Goal: Book appointment/travel/reservation

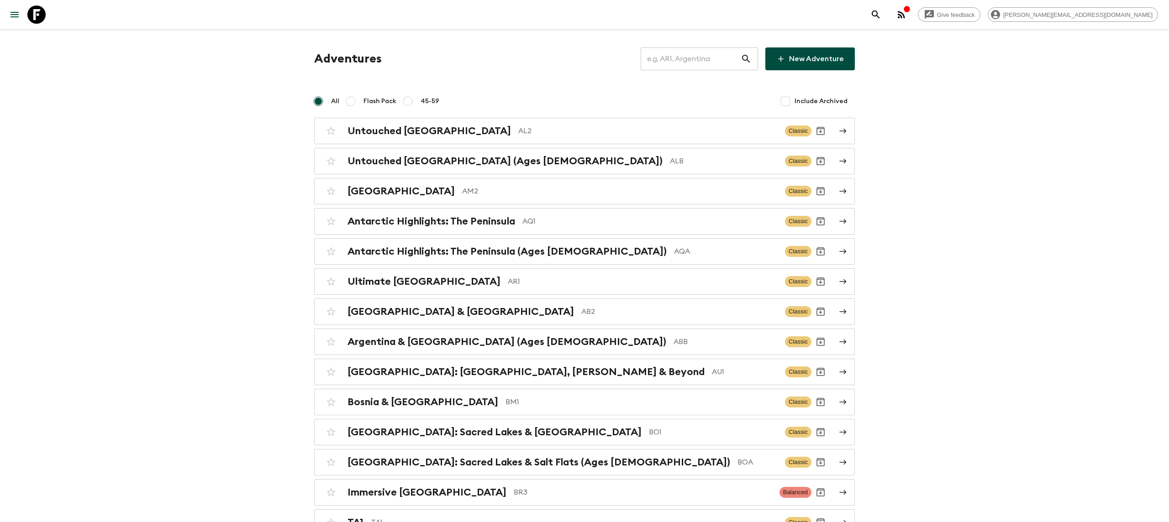
click at [663, 58] on input "text" at bounding box center [690, 59] width 100 height 26
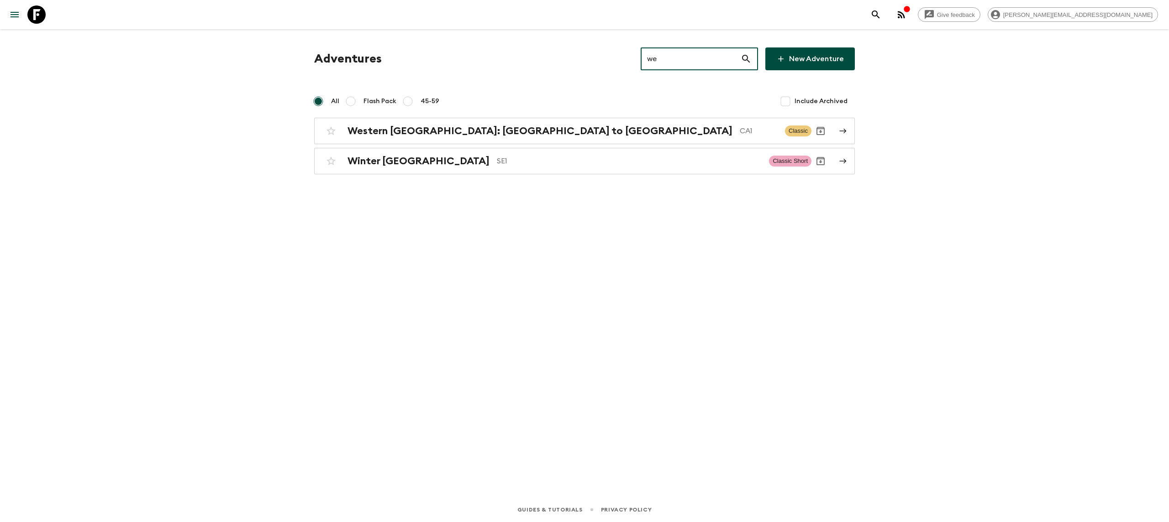
type input "w"
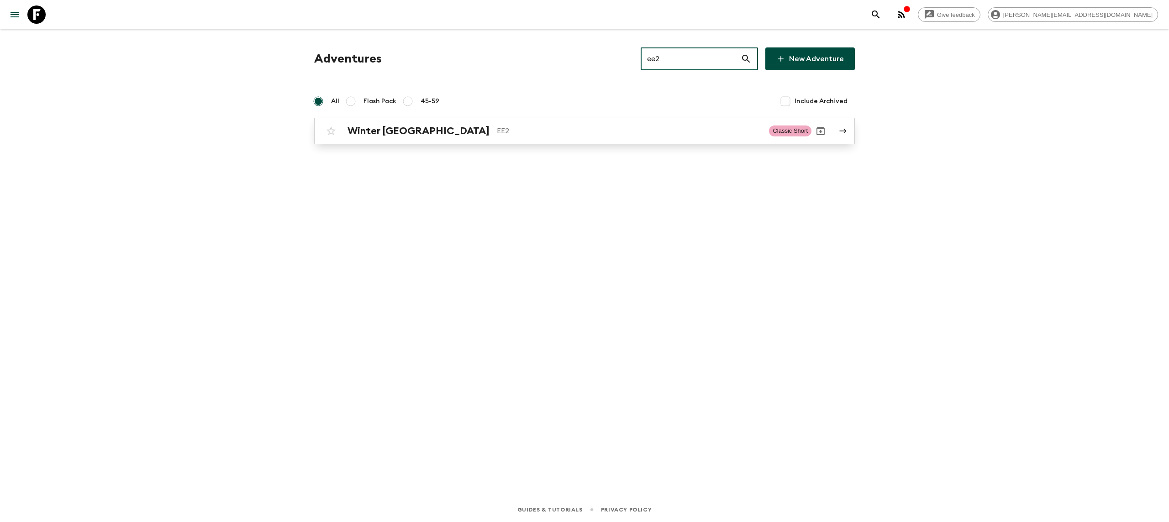
type input "ee2"
click at [391, 131] on h2 "Winter [GEOGRAPHIC_DATA]" at bounding box center [418, 131] width 142 height 12
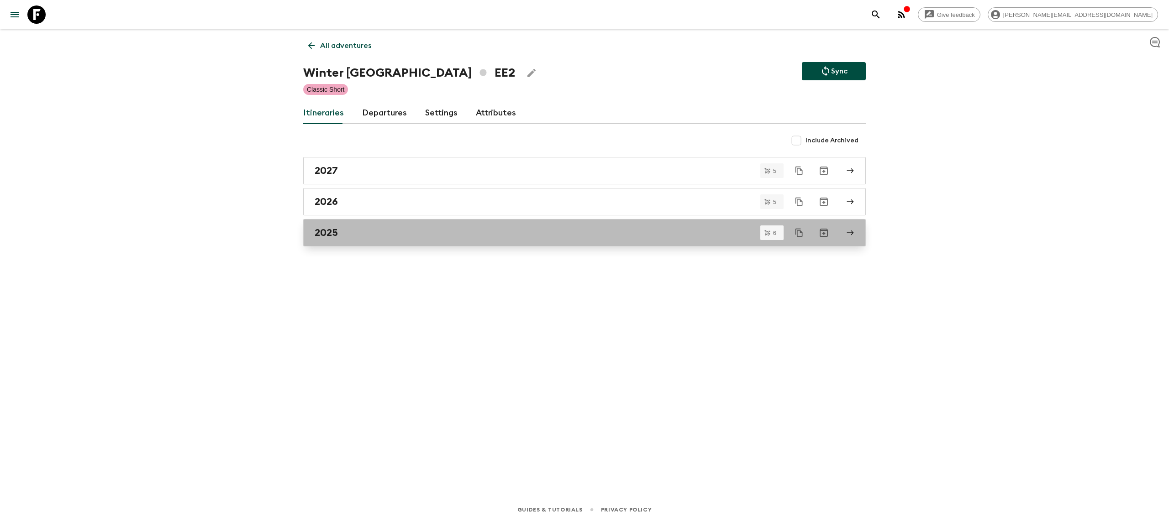
click at [372, 235] on div "2025" at bounding box center [575, 233] width 522 height 12
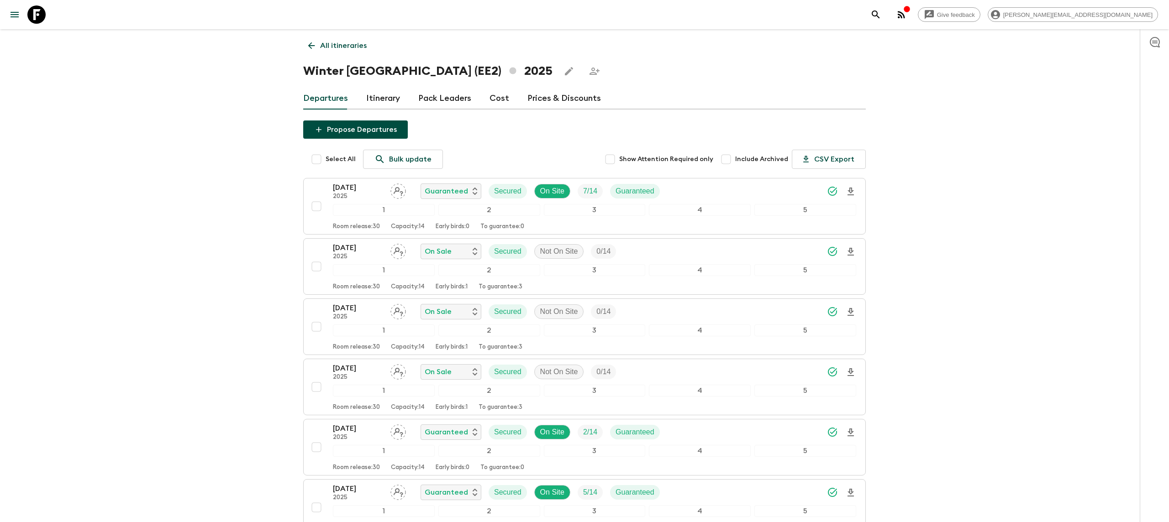
click at [370, 99] on link "Itinerary" at bounding box center [383, 99] width 34 height 22
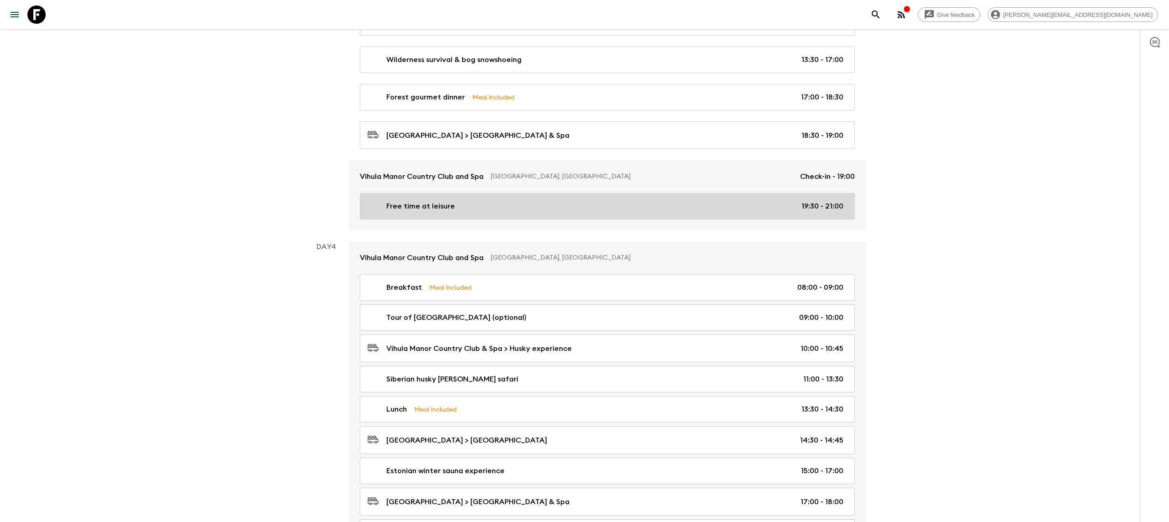
scroll to position [633, 0]
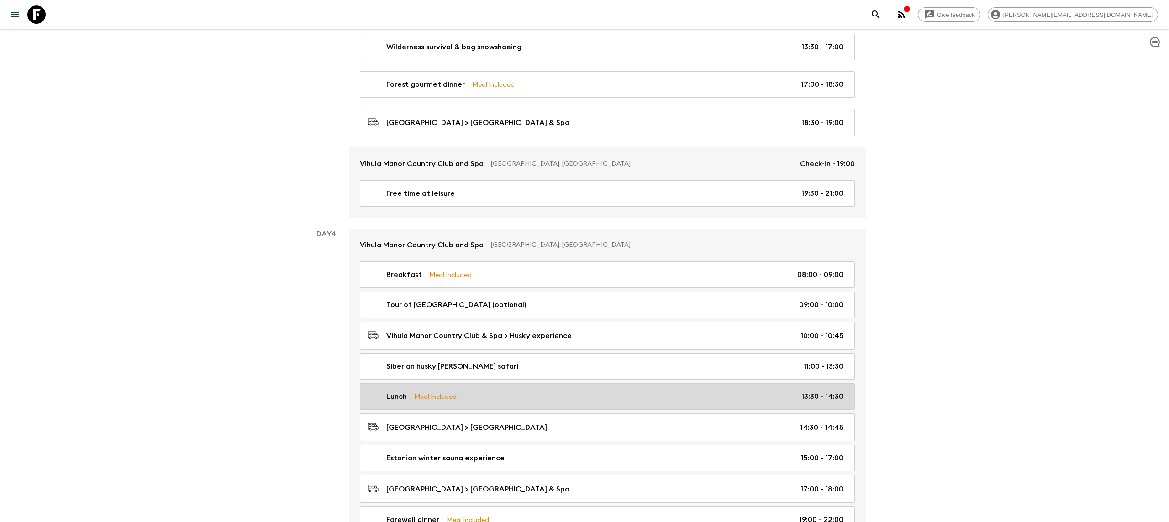
click at [555, 410] on link "Lunch Meal Included 13:30 - 14:30" at bounding box center [607, 396] width 495 height 26
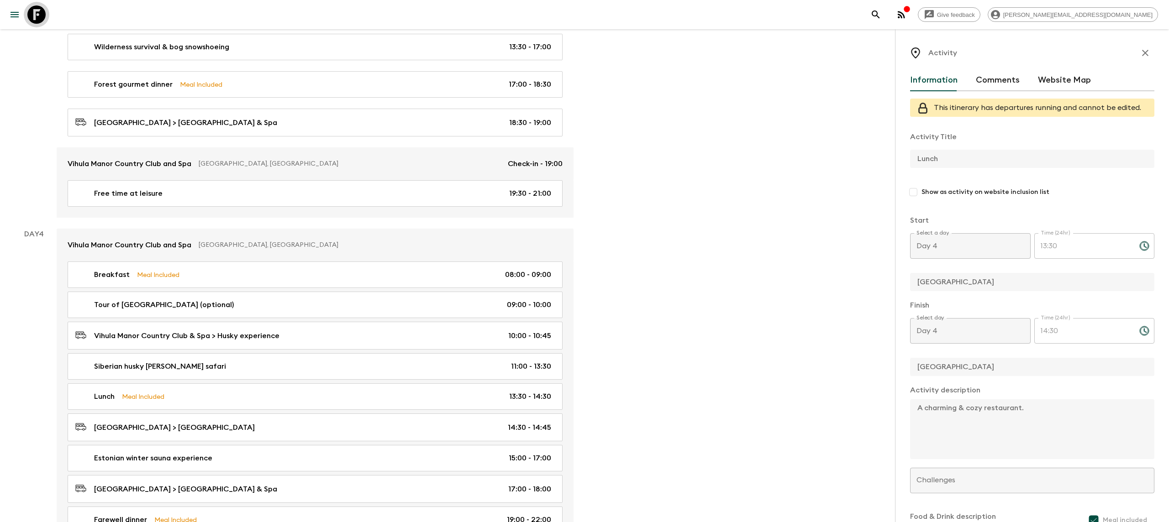
click at [37, 24] on link at bounding box center [37, 15] width 26 height 26
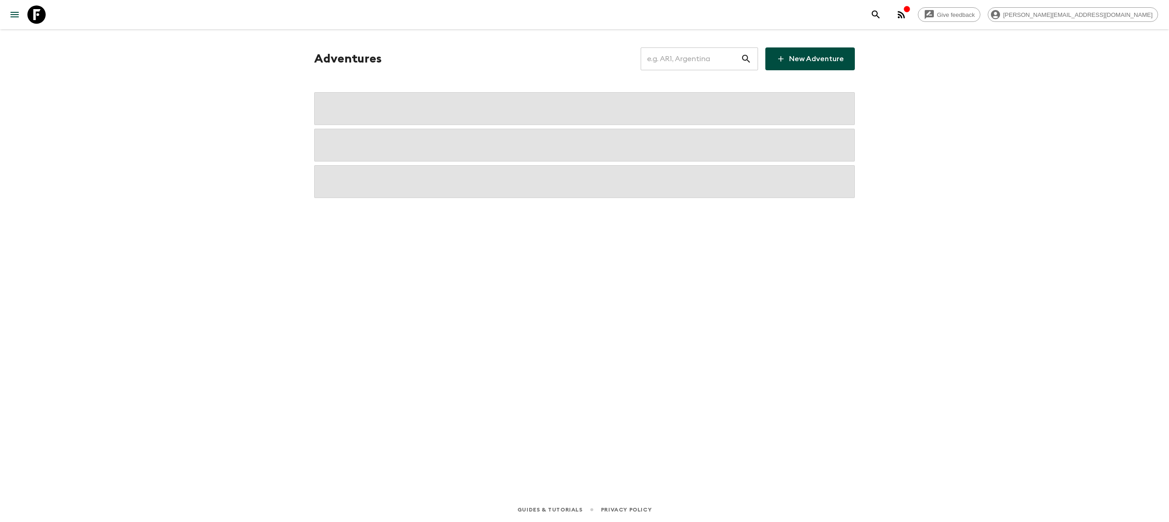
click at [717, 62] on input "text" at bounding box center [690, 59] width 100 height 26
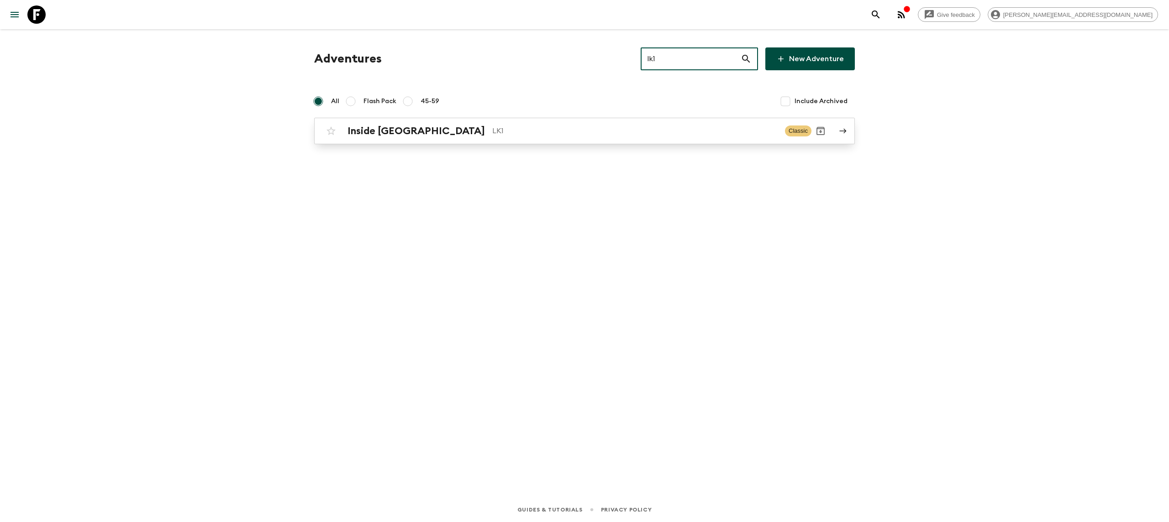
type input "lk1"
click at [563, 139] on div "Inside [GEOGRAPHIC_DATA] LK1 Classic" at bounding box center [566, 131] width 489 height 18
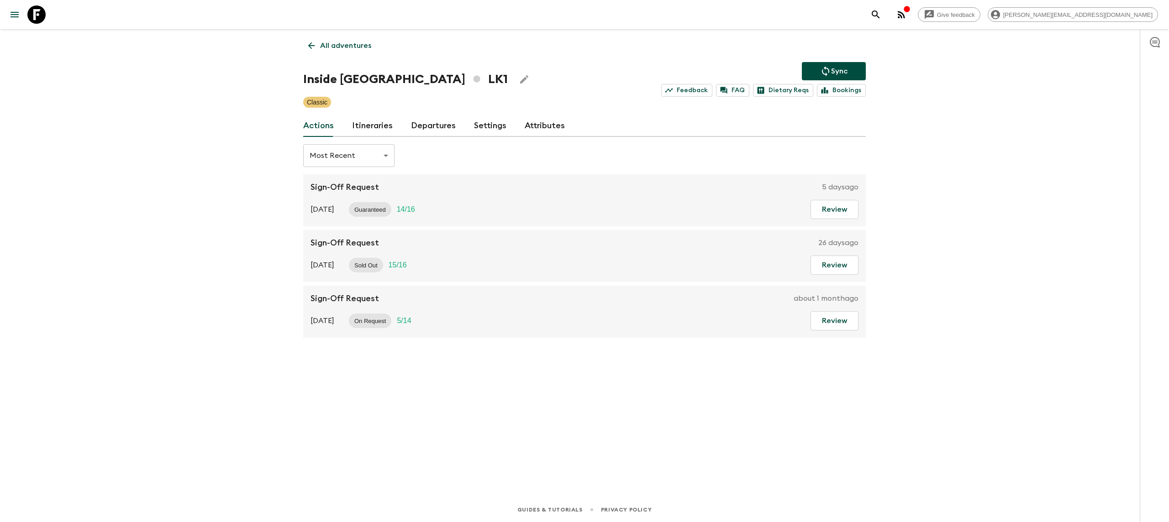
click at [382, 123] on link "Itineraries" at bounding box center [372, 126] width 41 height 22
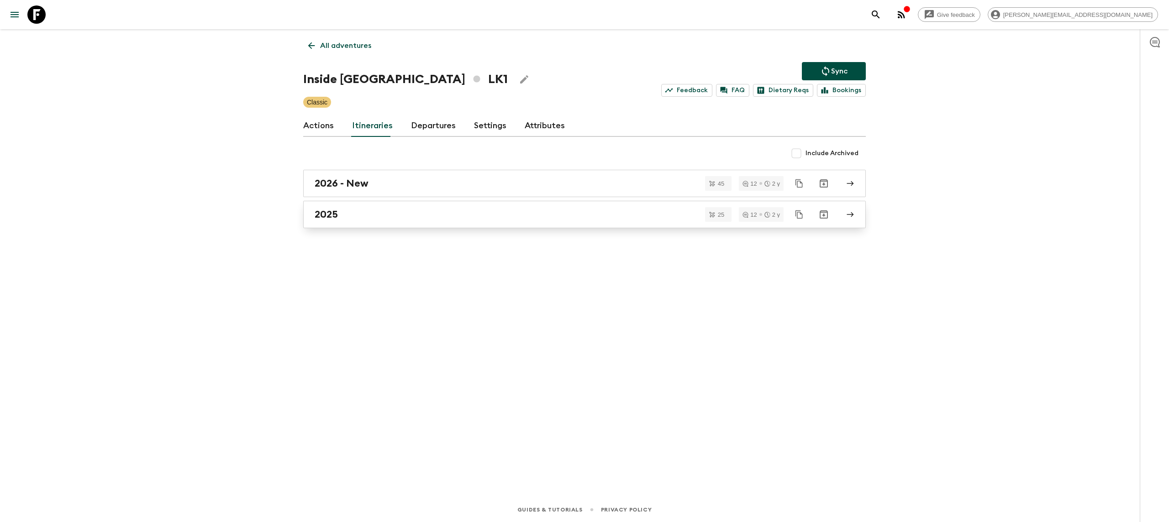
click at [362, 214] on div "2025" at bounding box center [575, 215] width 522 height 12
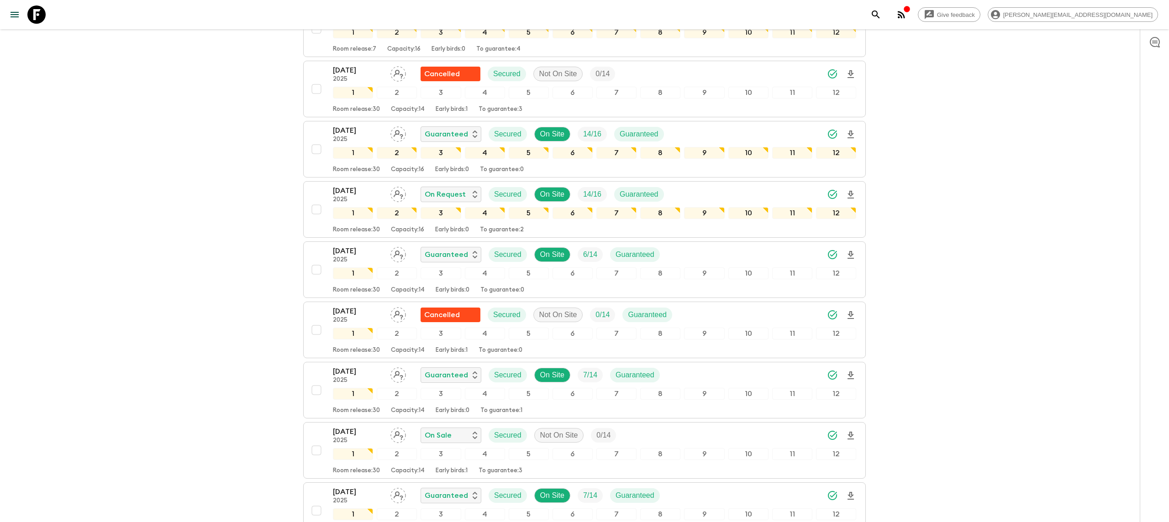
scroll to position [622, 0]
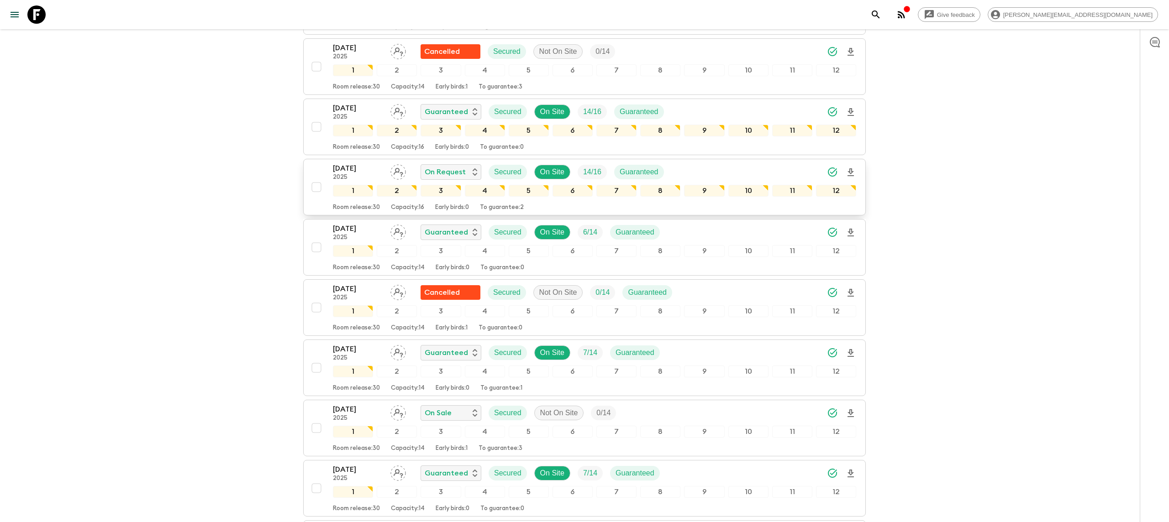
click at [346, 173] on p "15 Oct 2025" at bounding box center [358, 168] width 50 height 11
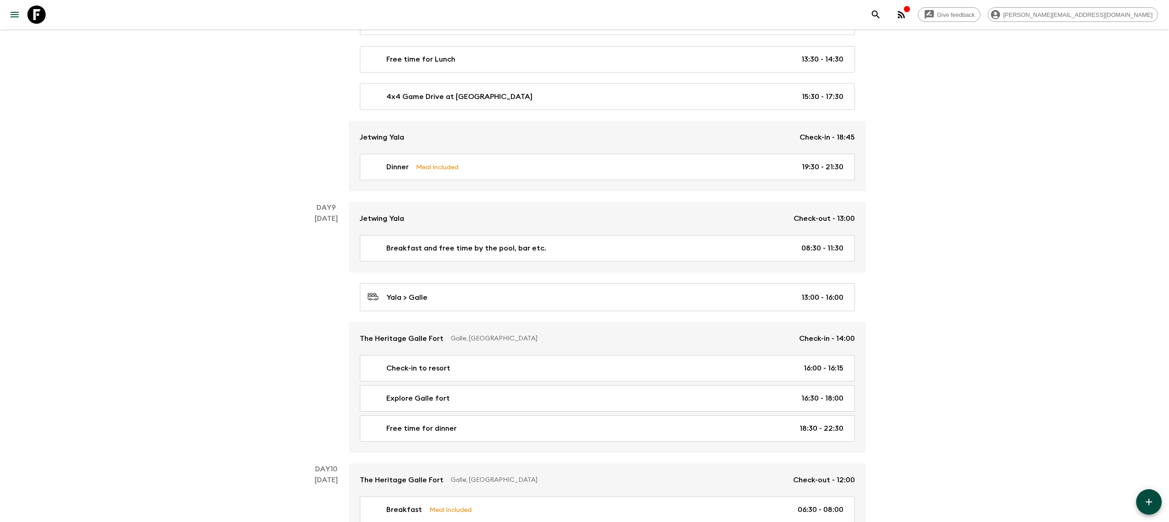
scroll to position [2075, 0]
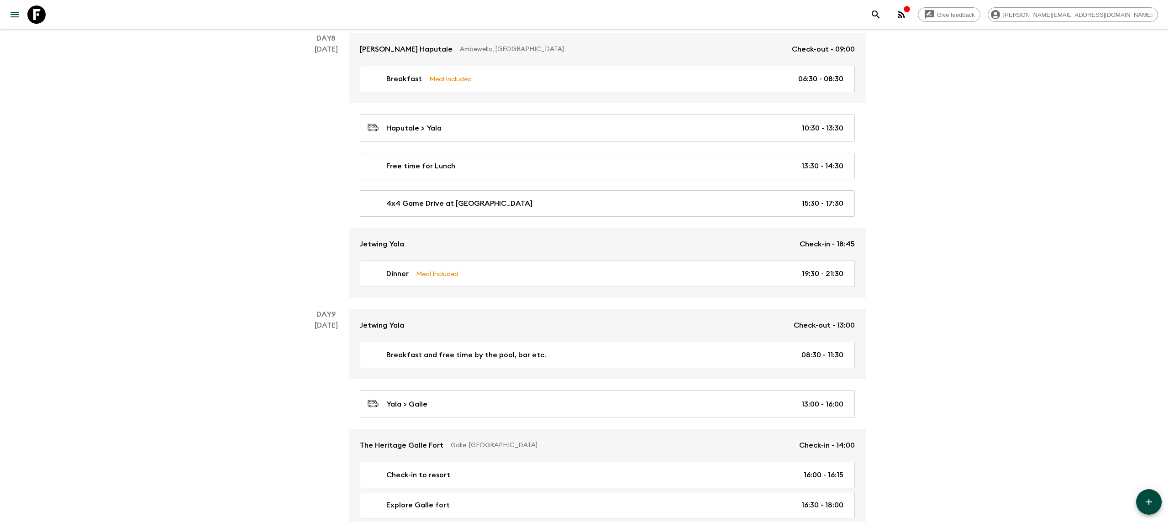
click at [32, 16] on icon at bounding box center [36, 14] width 18 height 18
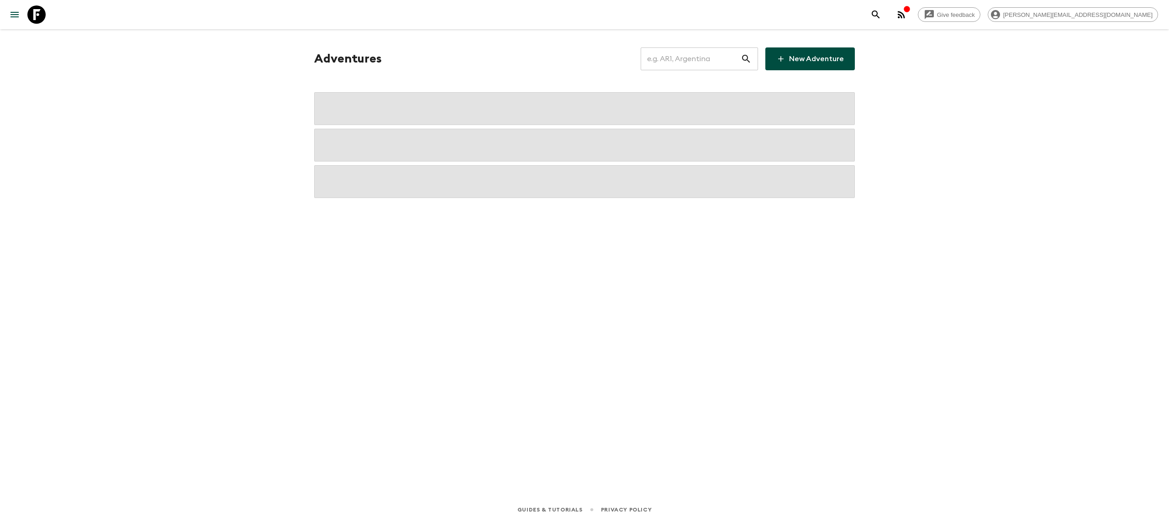
click at [664, 56] on input "text" at bounding box center [690, 59] width 100 height 26
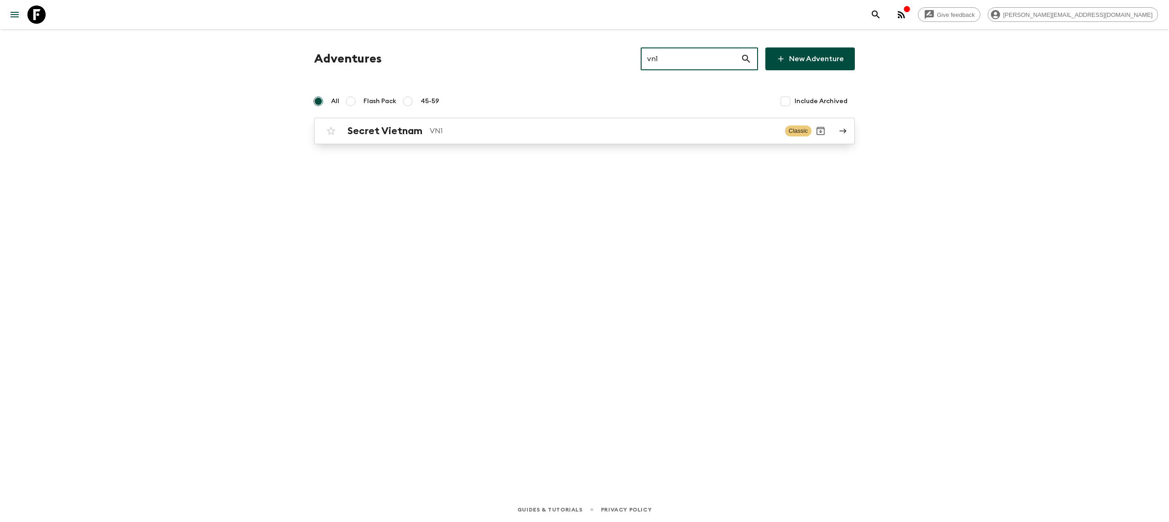
type input "vn1"
click at [377, 139] on div "Secret Vietnam VN1 Classic" at bounding box center [566, 131] width 489 height 18
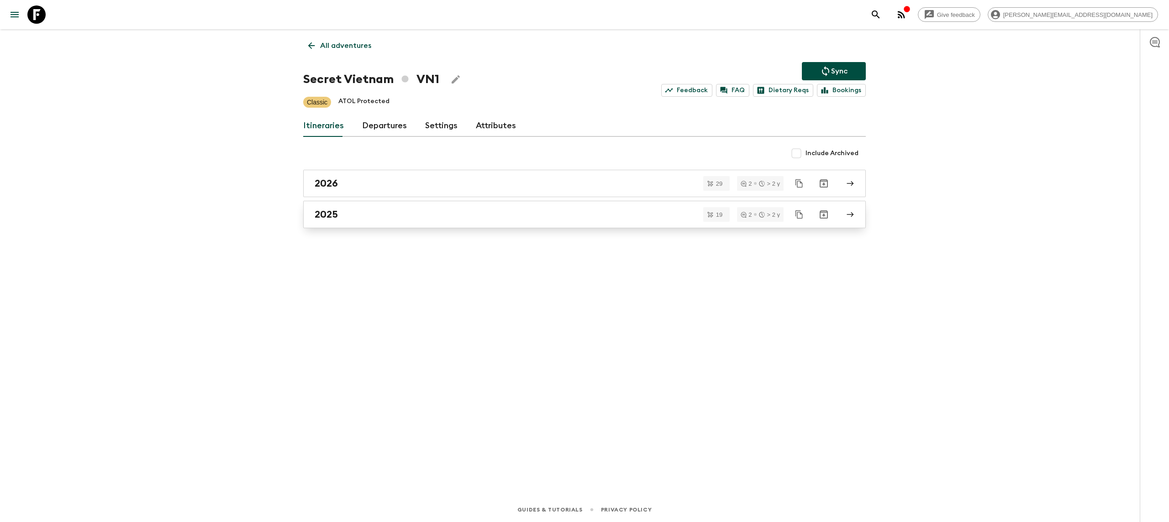
click at [396, 212] on div "2025" at bounding box center [575, 215] width 522 height 12
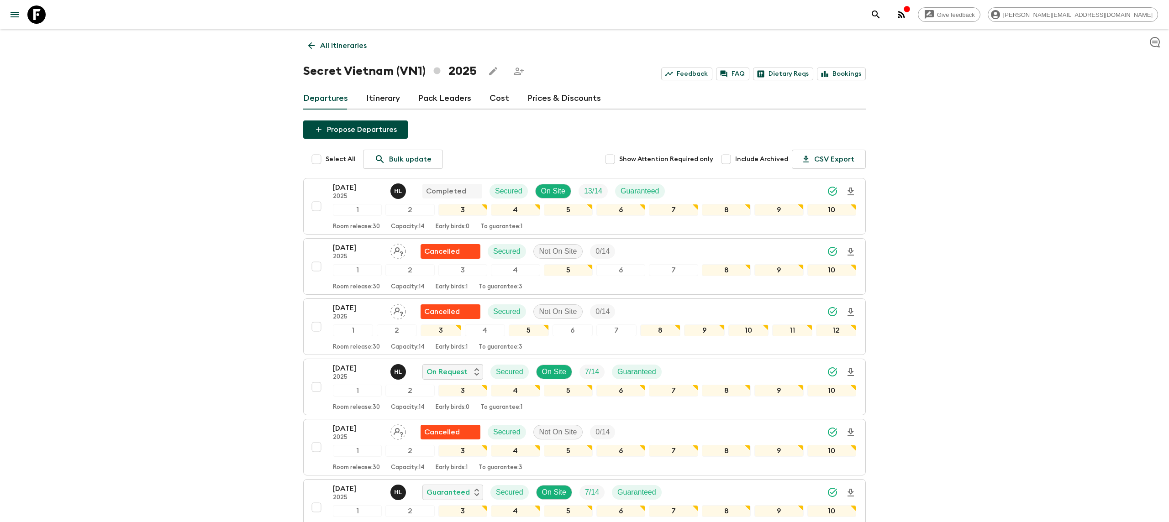
click at [374, 100] on link "Itinerary" at bounding box center [383, 99] width 34 height 22
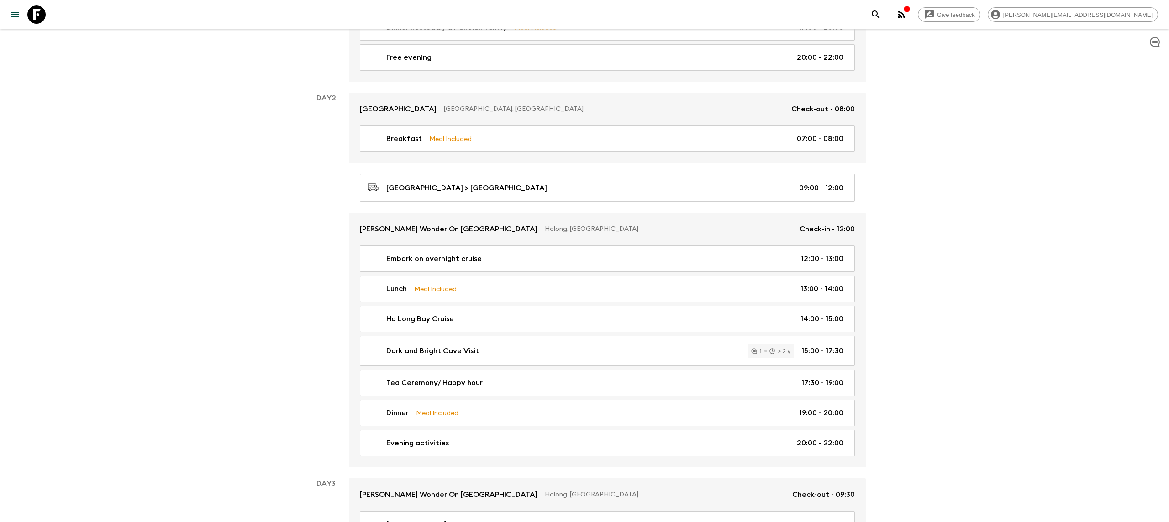
scroll to position [260, 0]
